Goal: Share content: Share content

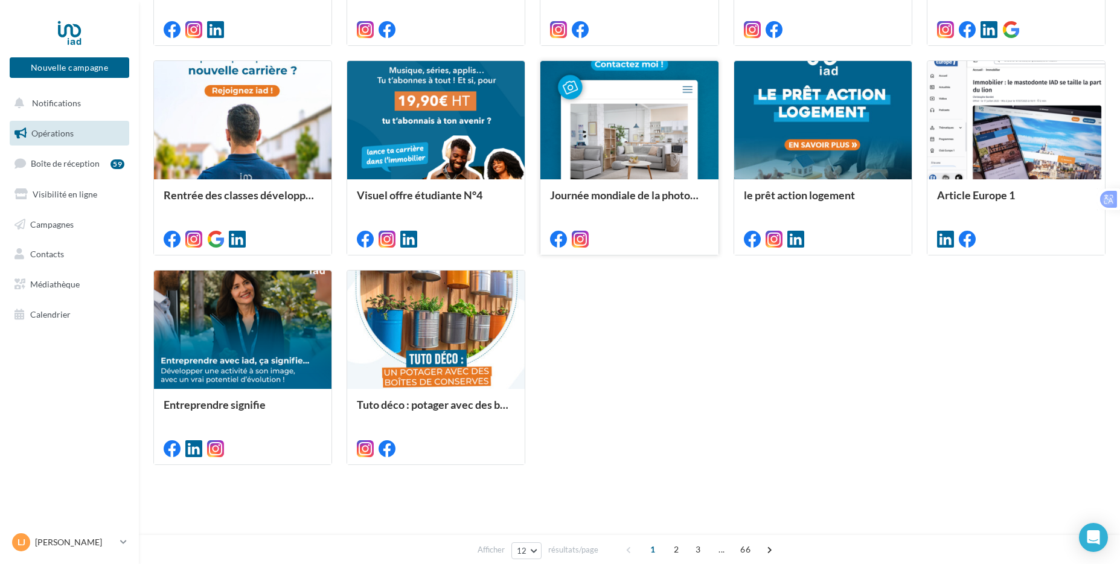
scroll to position [534, 0]
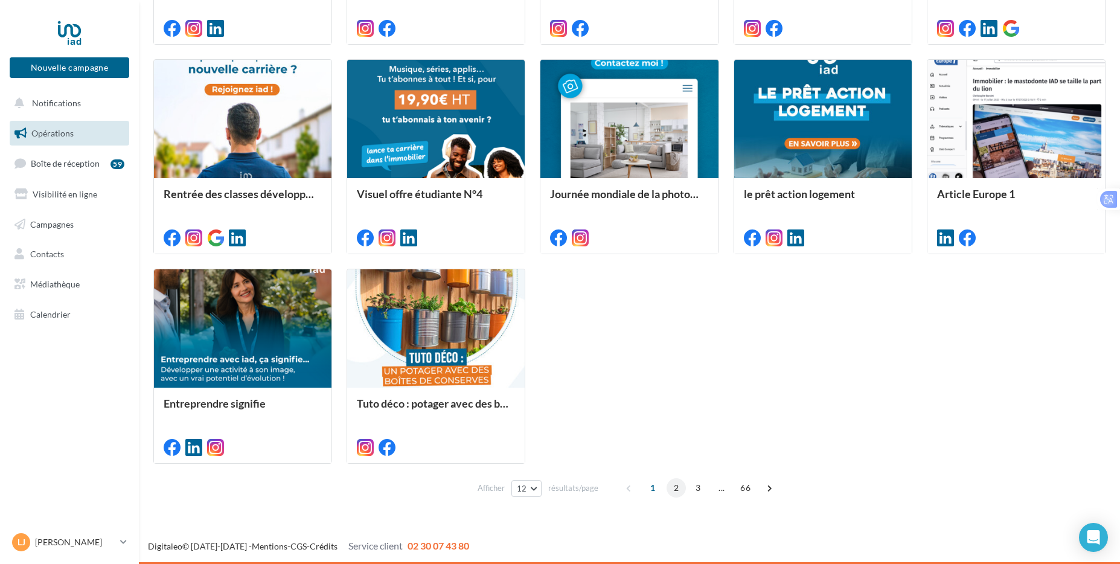
click at [674, 490] on span "2" at bounding box center [676, 487] width 19 height 19
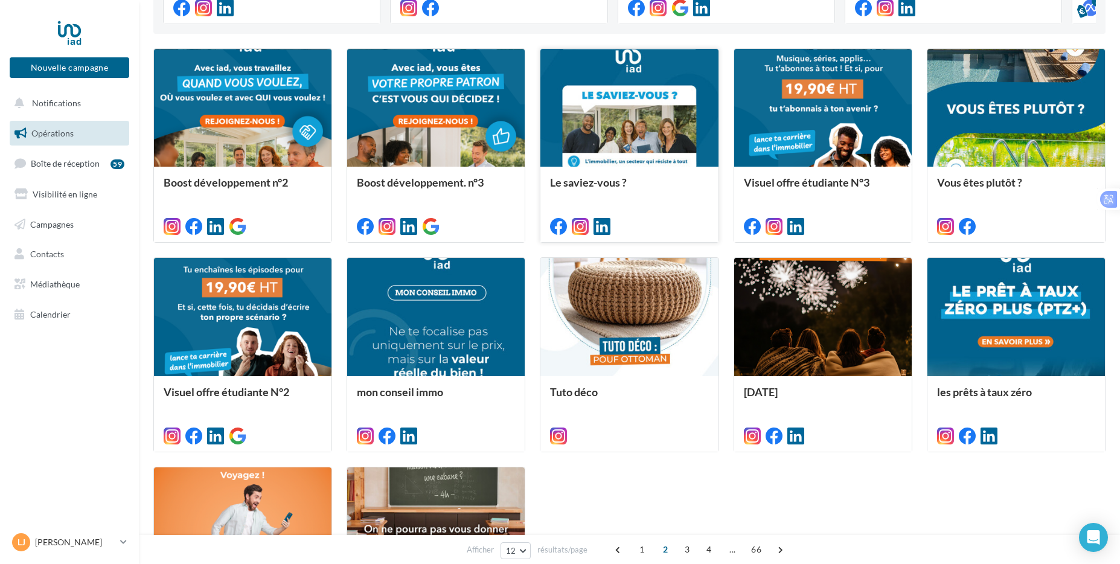
click at [700, 124] on div at bounding box center [628, 109] width 177 height 120
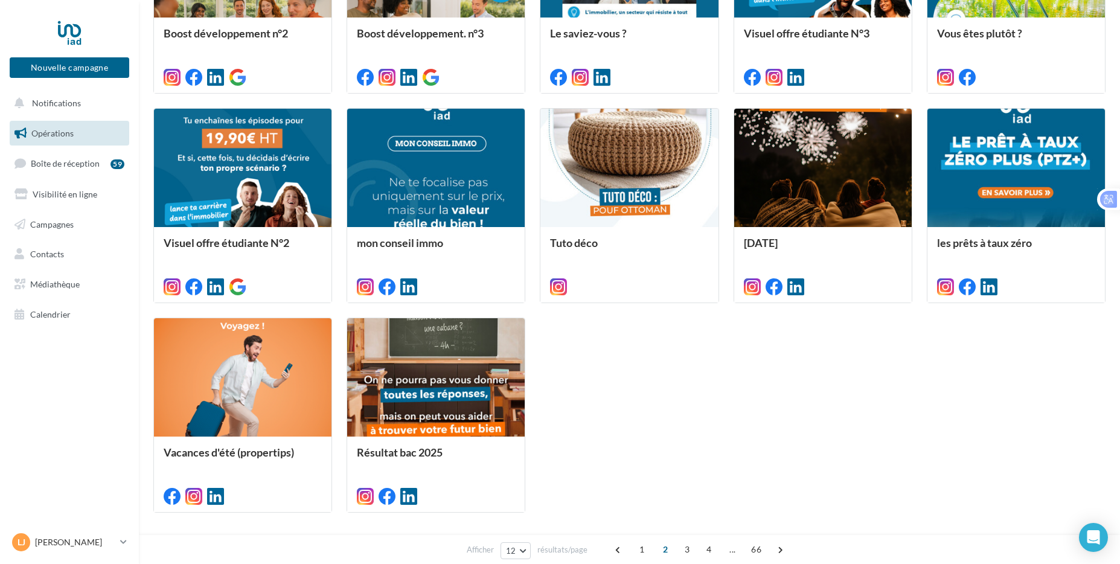
scroll to position [517, 0]
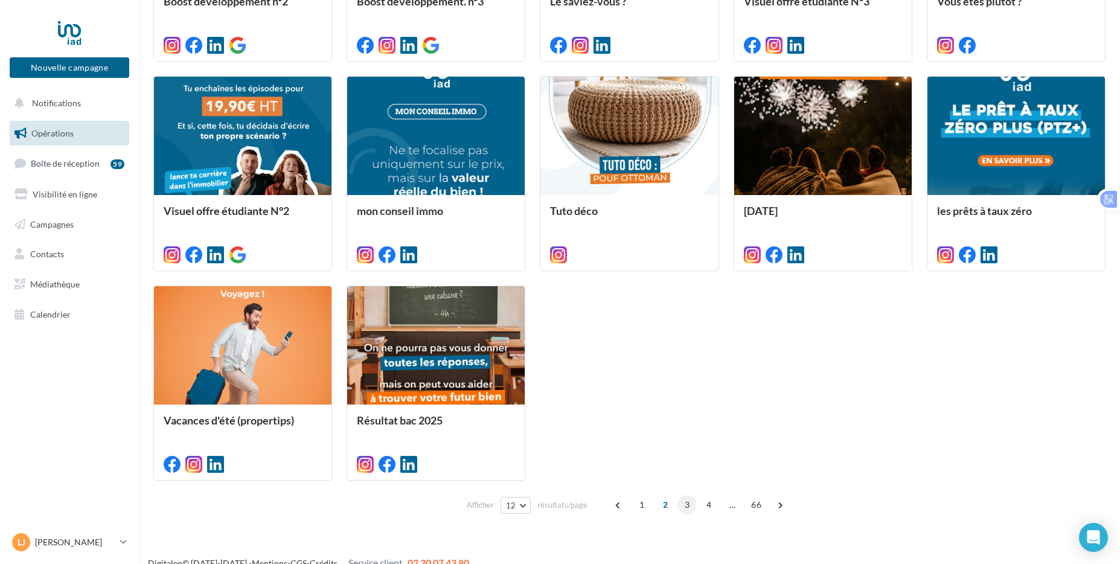
click at [691, 506] on span "3" at bounding box center [686, 504] width 19 height 19
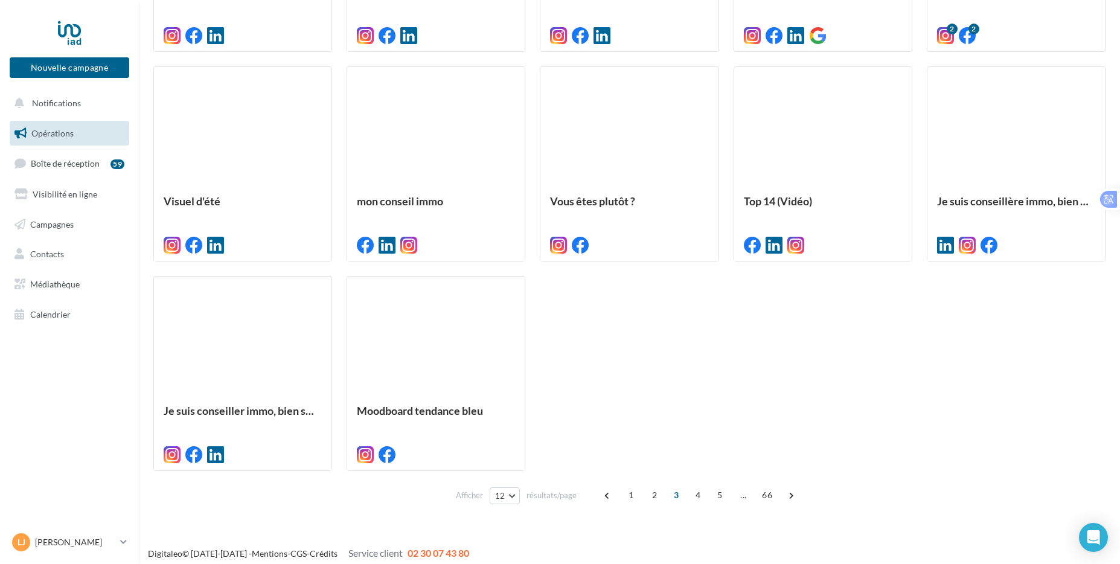
scroll to position [534, 0]
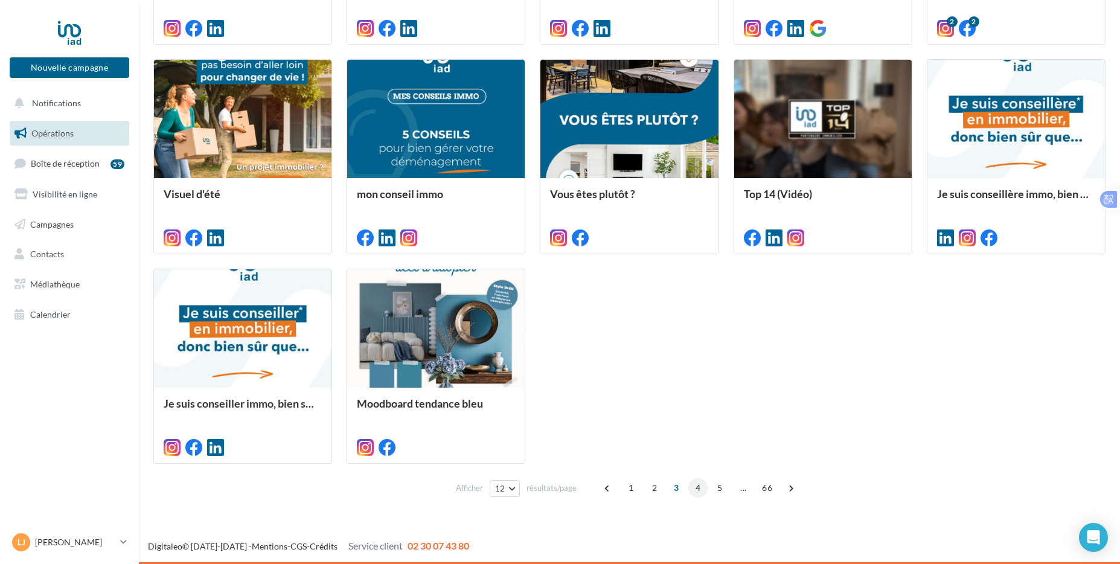
click at [694, 487] on span "4" at bounding box center [697, 487] width 19 height 19
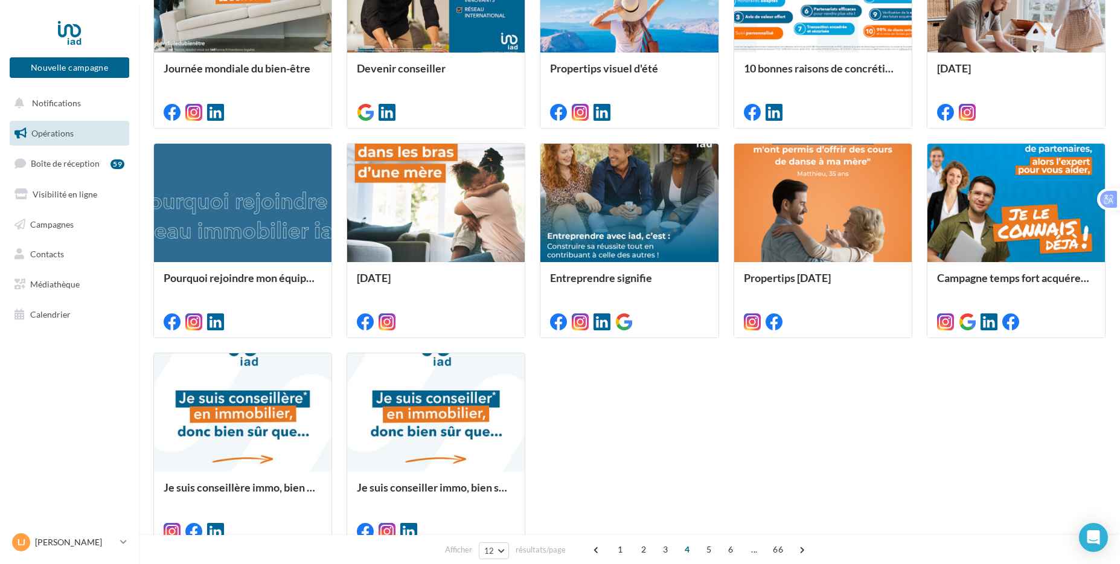
scroll to position [456, 0]
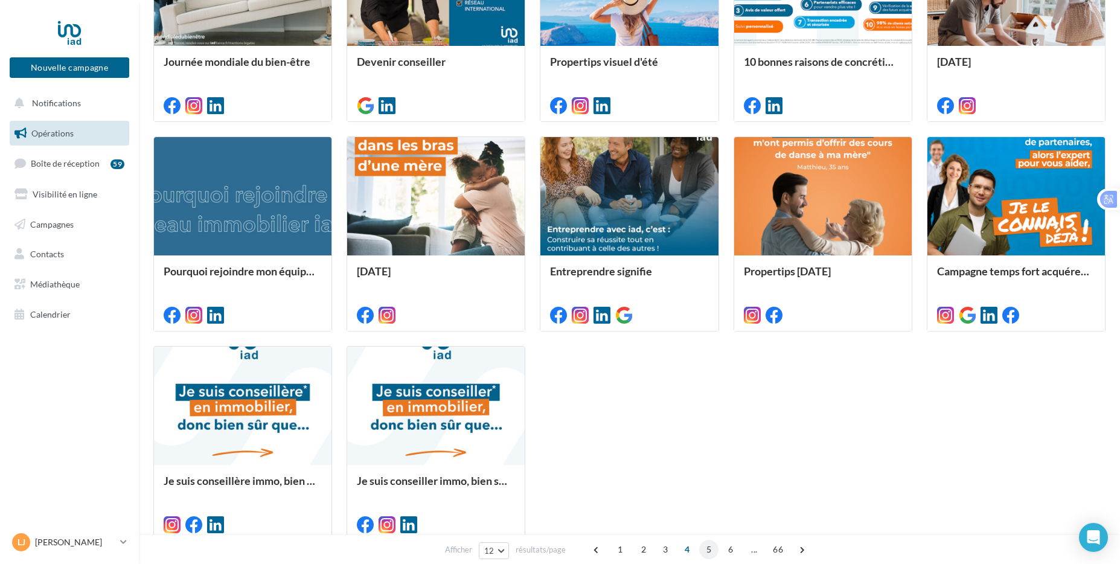
click at [705, 549] on span "5" at bounding box center [708, 549] width 19 height 19
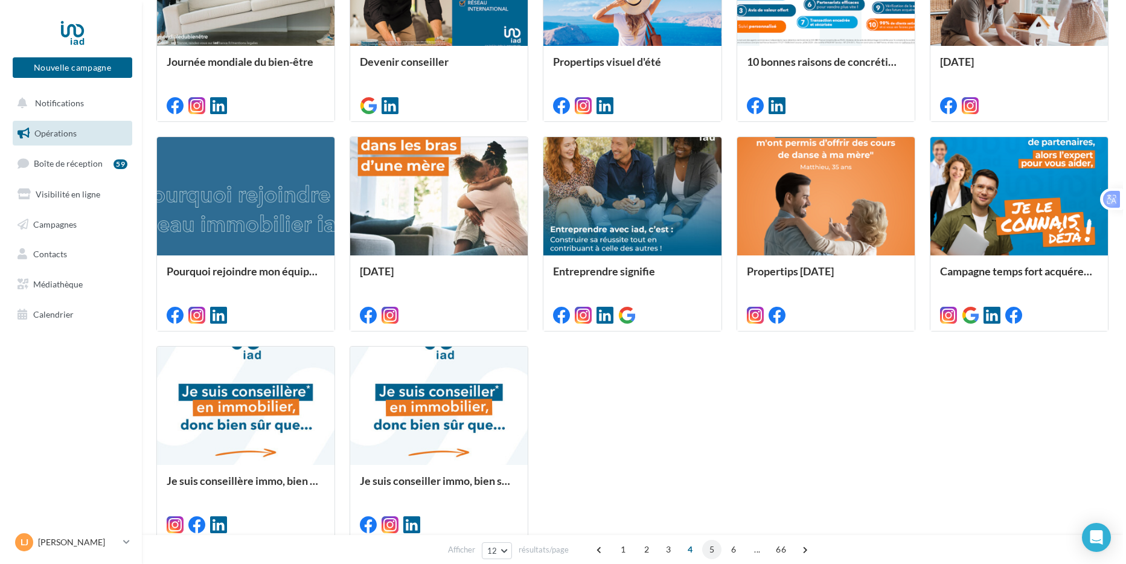
scroll to position [336, 0]
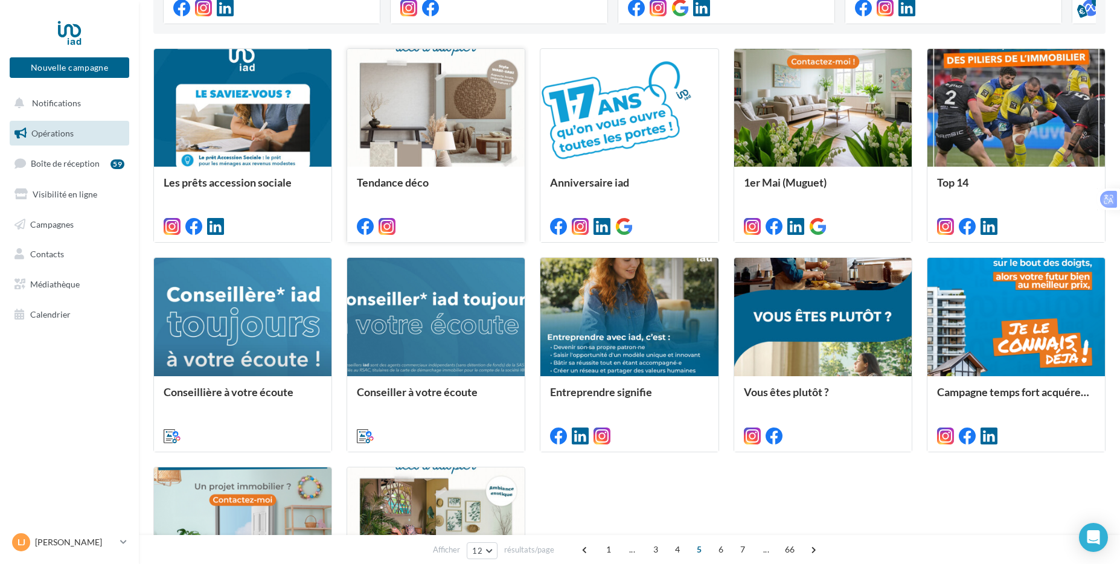
click at [431, 105] on div at bounding box center [435, 109] width 177 height 120
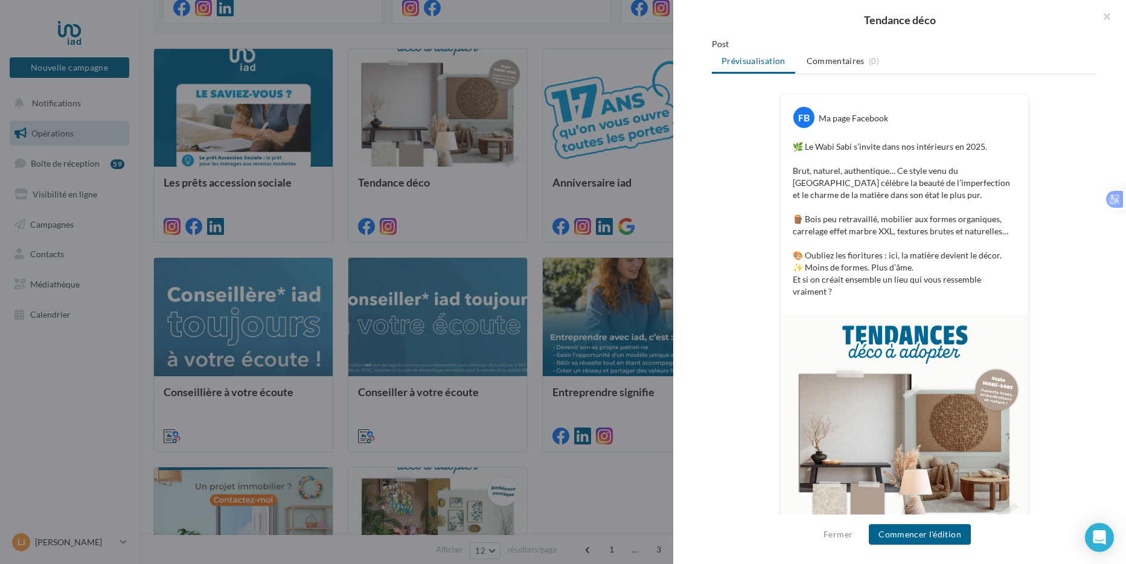
scroll to position [181, 0]
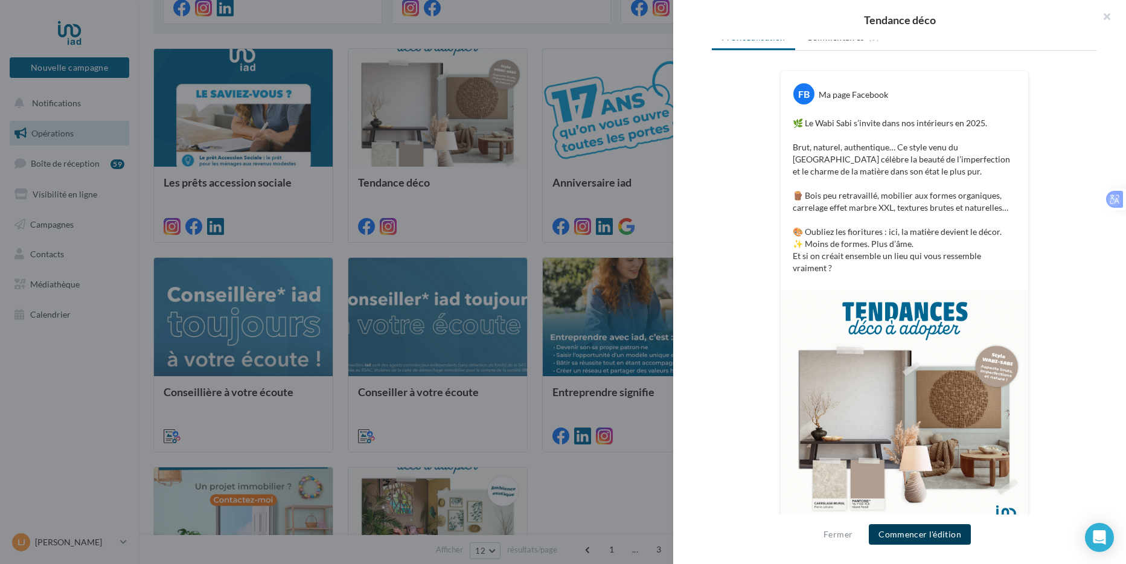
click at [906, 532] on button "Commencer l'édition" at bounding box center [920, 534] width 102 height 21
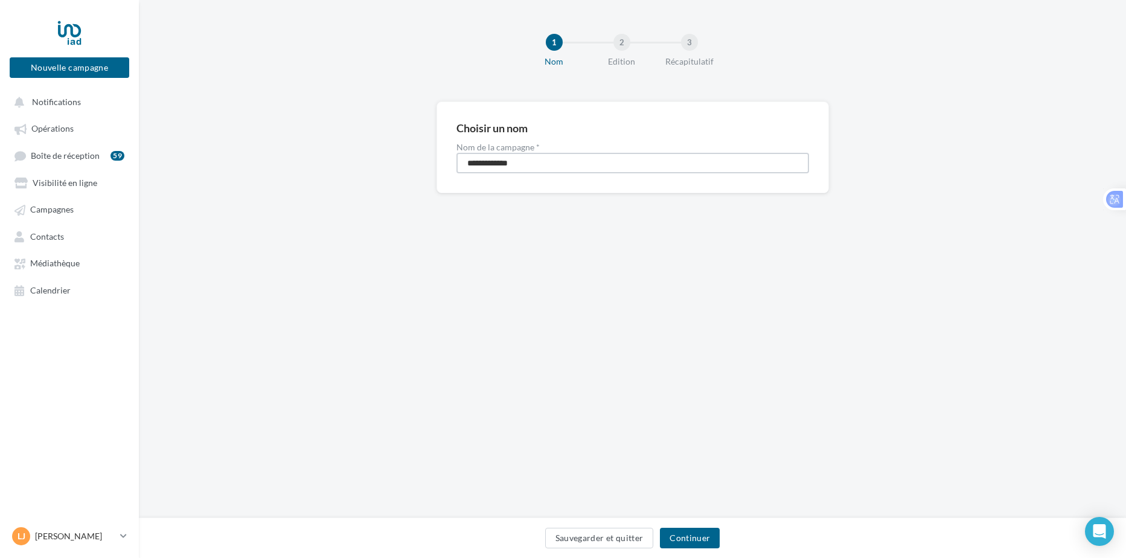
click at [591, 162] on input "**********" at bounding box center [632, 163] width 353 height 21
type input "**********"
click at [684, 538] on button "Continuer" at bounding box center [690, 538] width 60 height 21
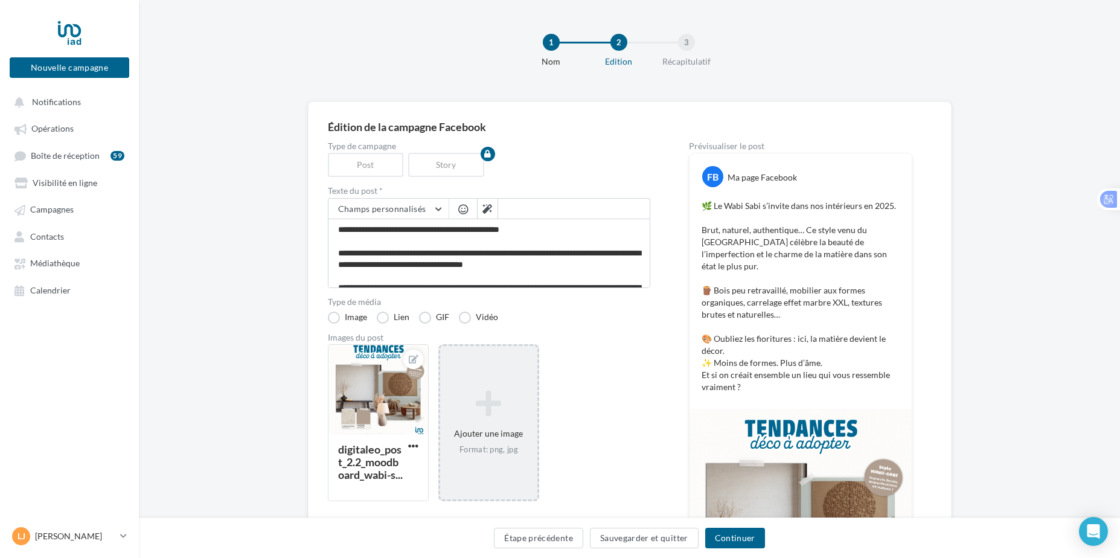
click at [485, 428] on div "Ajouter une image Format: png, jpg" at bounding box center [488, 422] width 97 height 77
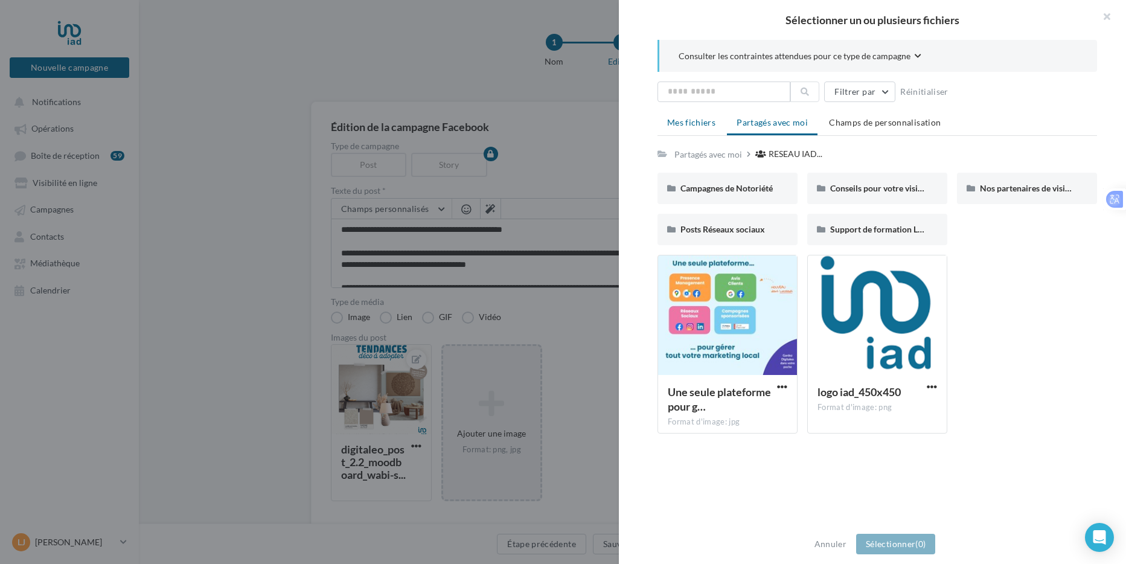
click at [700, 121] on span "Mes fichiers" at bounding box center [691, 122] width 48 height 10
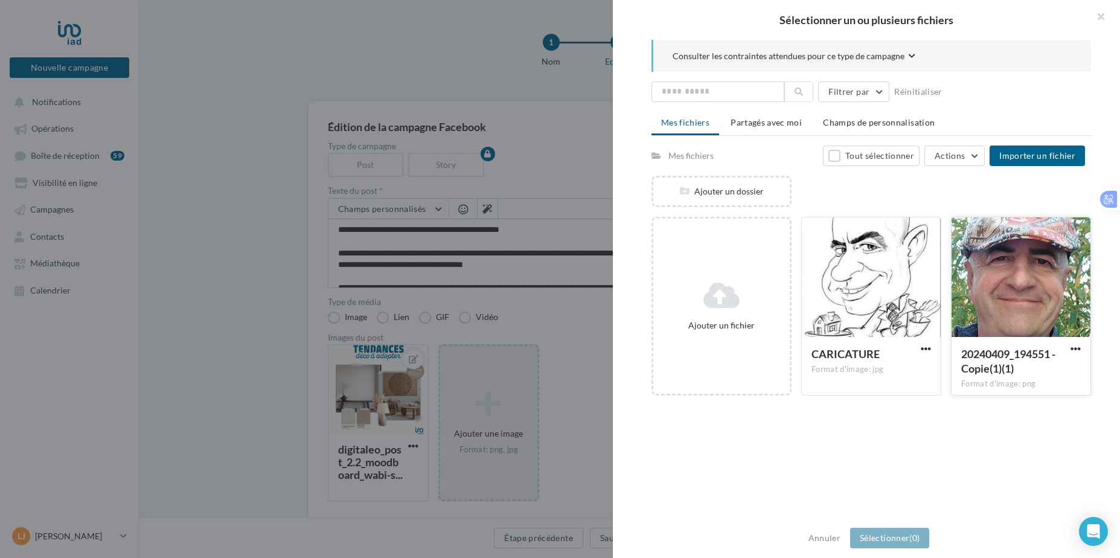
click at [977, 266] on div at bounding box center [1020, 277] width 139 height 121
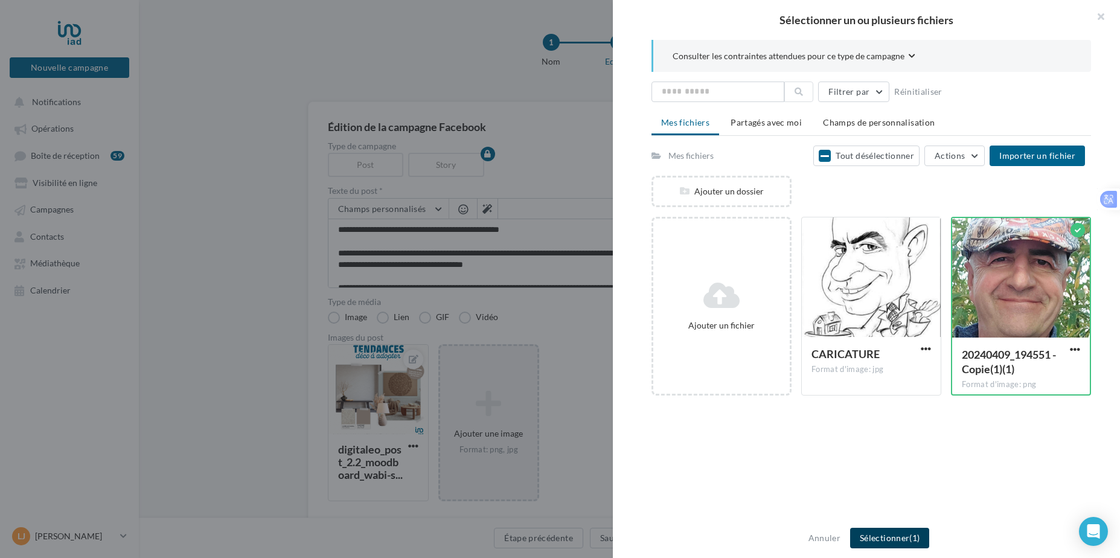
click at [890, 537] on button "Sélectionner (1)" at bounding box center [889, 538] width 79 height 21
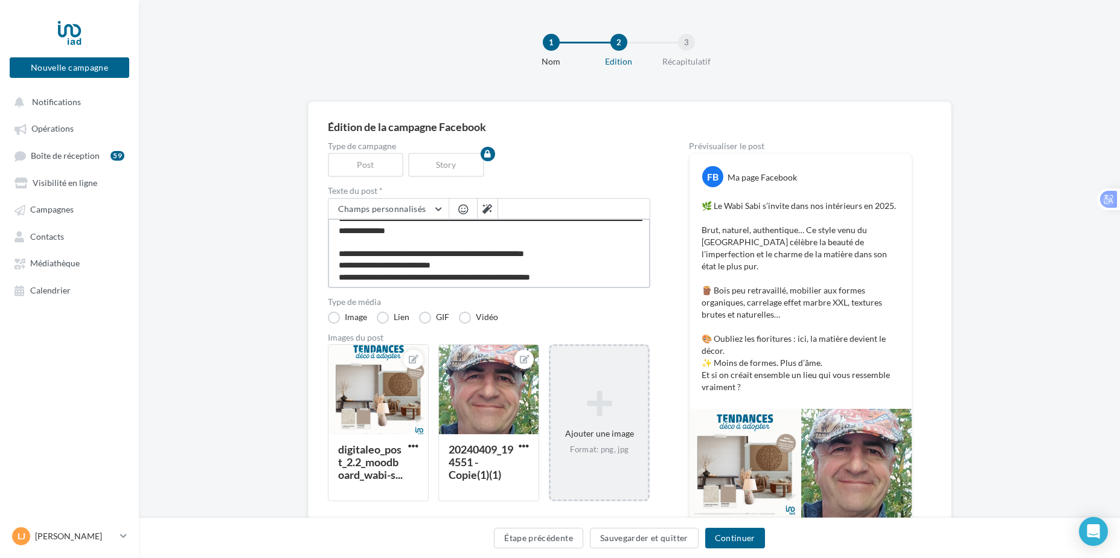
scroll to position [70, 0]
click at [580, 279] on textarea "**********" at bounding box center [489, 253] width 322 height 69
type textarea "**********"
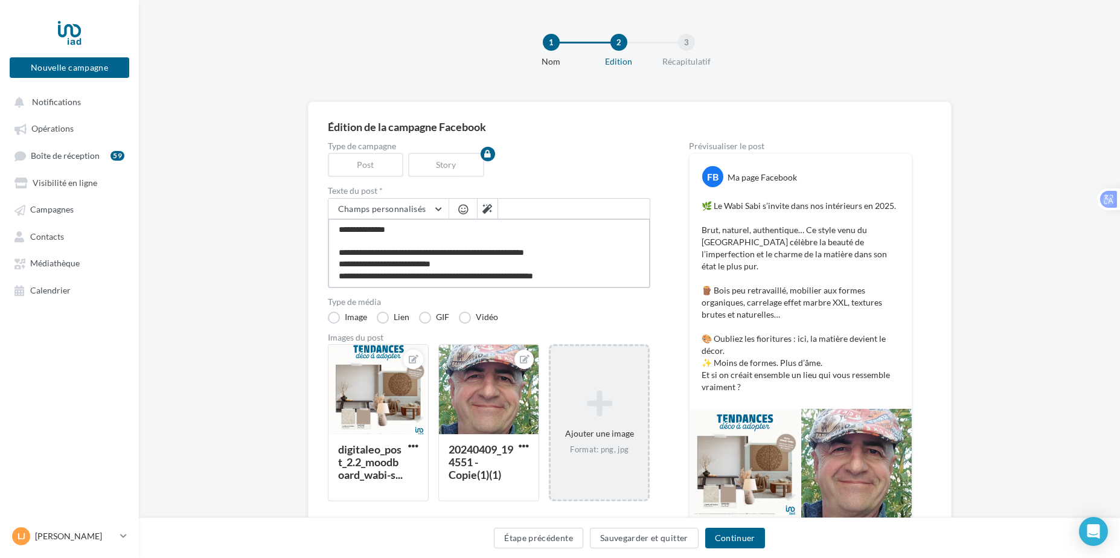
type textarea "**********"
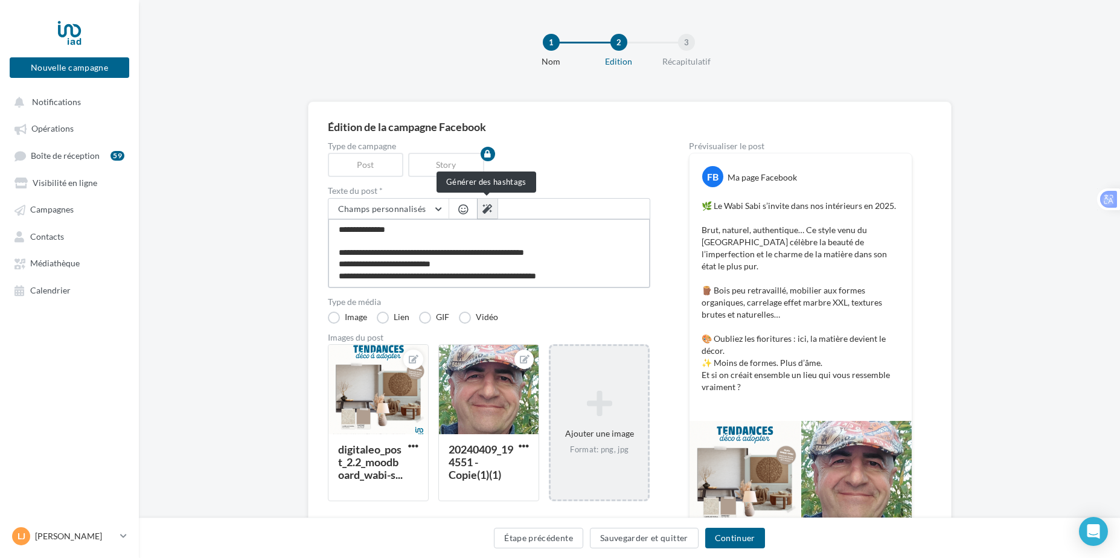
type textarea "**********"
click at [488, 209] on icon at bounding box center [487, 209] width 10 height 10
type textarea "**********"
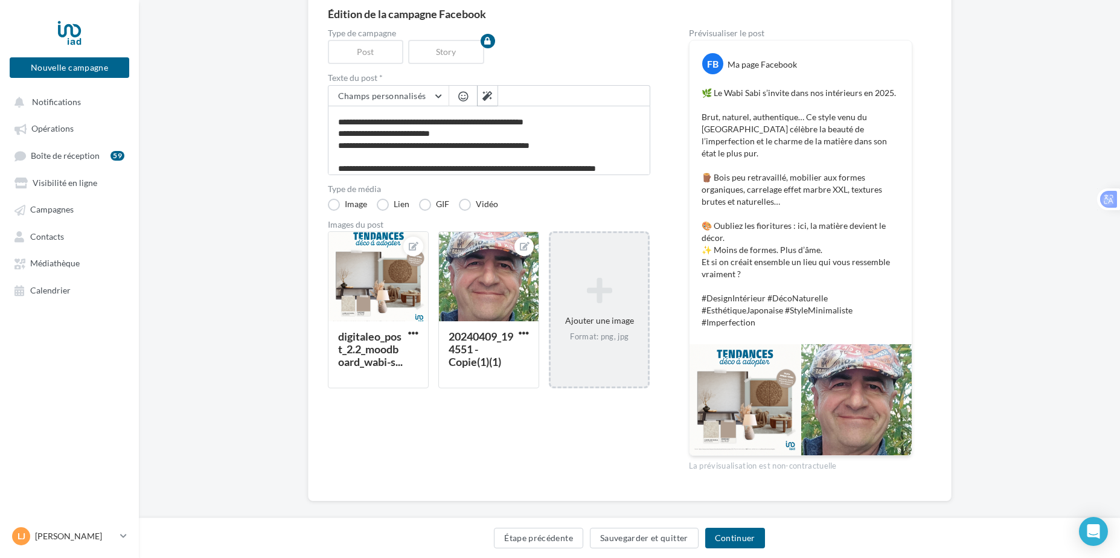
scroll to position [115, 0]
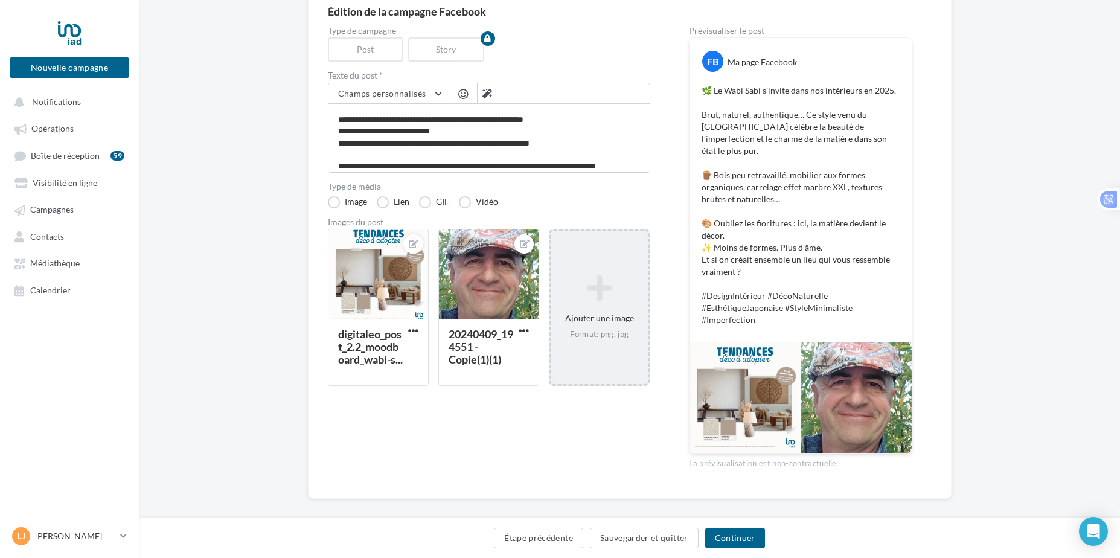
drag, startPoint x: 759, startPoint y: 310, endPoint x: 702, endPoint y: 86, distance: 231.2
click at [702, 86] on p "🌿 Le Wabi Sabi s’invite dans nos intérieurs en 2025. Brut, naturel, authentique…" at bounding box center [801, 205] width 198 height 241
drag, startPoint x: 702, startPoint y: 86, endPoint x: 860, endPoint y: 89, distance: 157.6
copy p "🌿 Le Wabi Sabi s’invite dans nos intérieurs en 2025. Brut, naturel, authentique…"
click at [731, 542] on button "Continuer" at bounding box center [735, 538] width 60 height 21
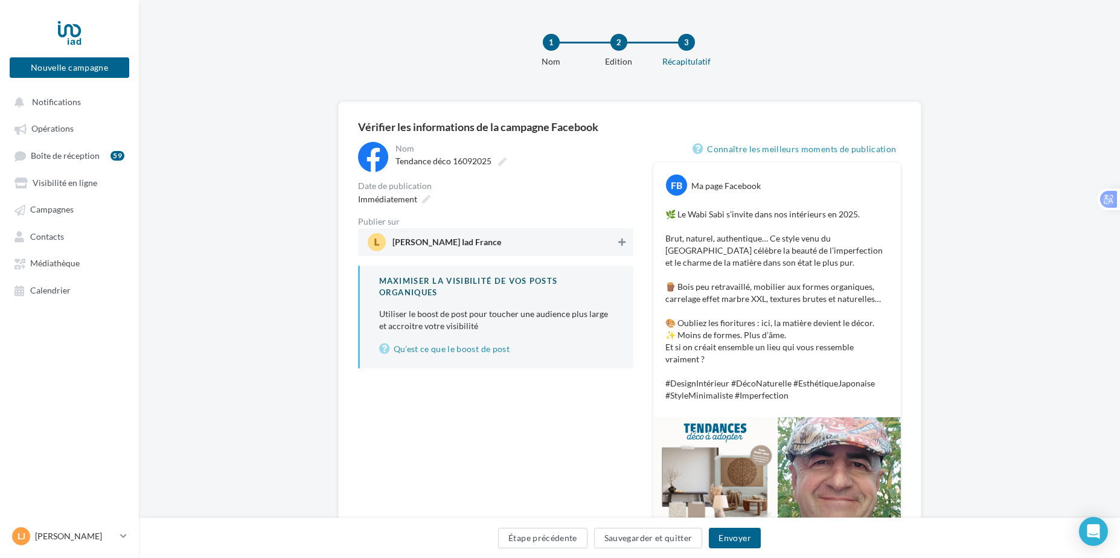
click at [624, 243] on icon at bounding box center [621, 242] width 7 height 8
click at [743, 543] on button "Envoyer" at bounding box center [734, 538] width 51 height 21
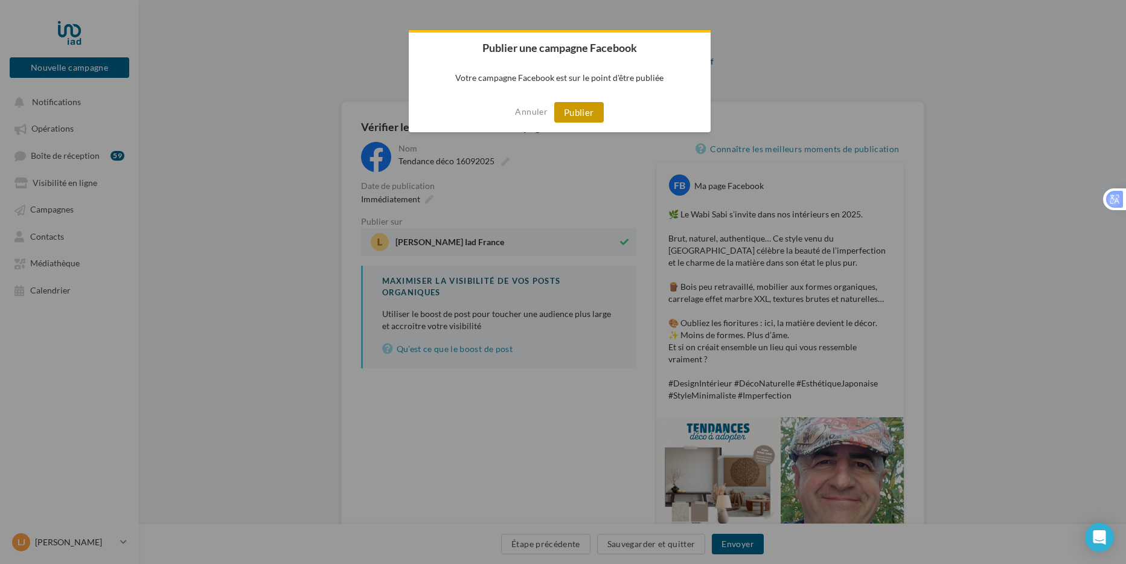
click at [581, 112] on button "Publier" at bounding box center [579, 112] width 50 height 21
